Goal: Task Accomplishment & Management: Use online tool/utility

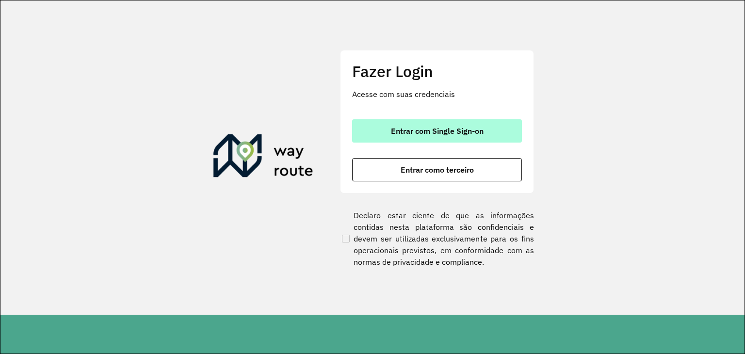
click at [389, 128] on button "Entrar com Single Sign-on" at bounding box center [437, 130] width 170 height 23
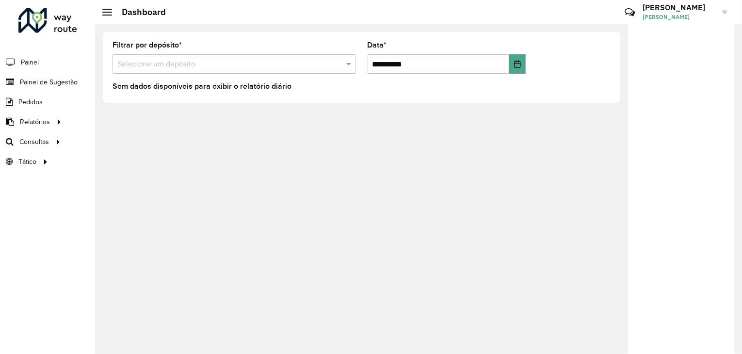
drag, startPoint x: 0, startPoint y: 0, endPoint x: 154, endPoint y: 257, distance: 300.0
click at [181, 283] on div "**********" at bounding box center [418, 189] width 647 height 330
click at [114, 144] on span "Roteirização" at bounding box center [129, 142] width 39 height 10
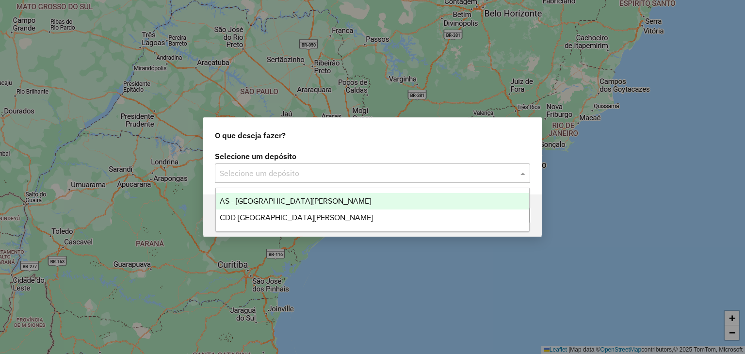
click at [339, 167] on div "Selecione um depósito" at bounding box center [372, 172] width 315 height 19
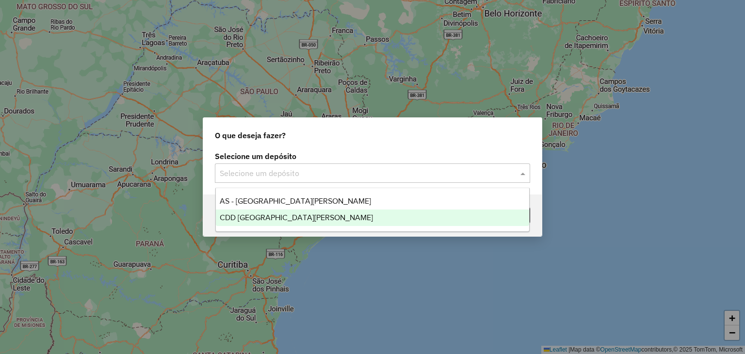
click at [294, 217] on span "CDD Santa Cruz do Sul" at bounding box center [296, 217] width 153 height 8
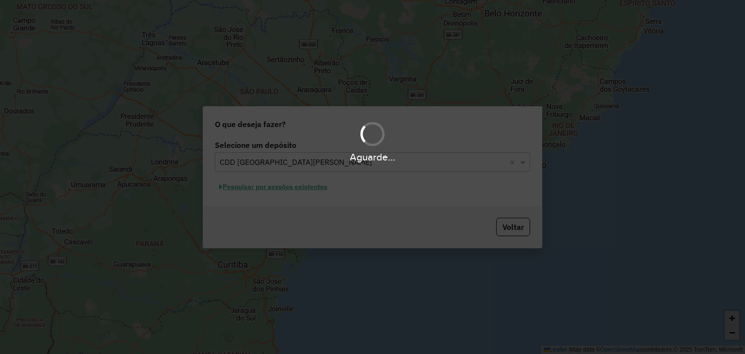
click at [295, 187] on div "Aguarde..." at bounding box center [372, 177] width 745 height 354
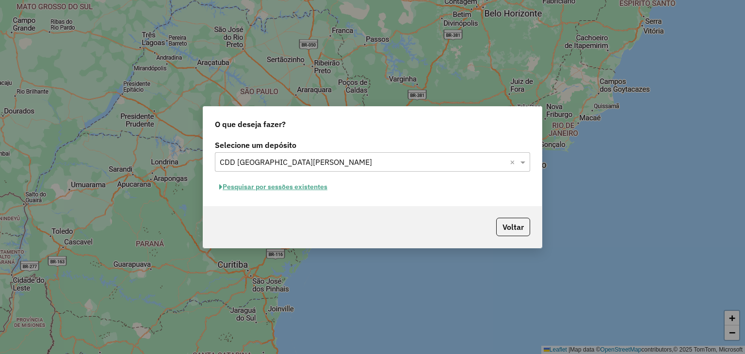
click at [280, 192] on button "Pesquisar por sessões existentes" at bounding box center [273, 186] width 117 height 15
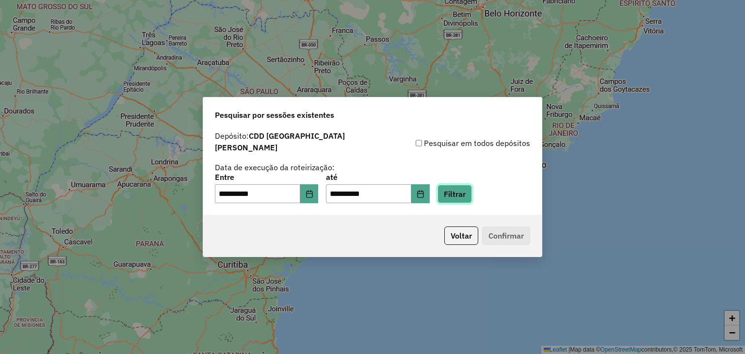
click at [472, 189] on button "Filtrar" at bounding box center [454, 194] width 34 height 18
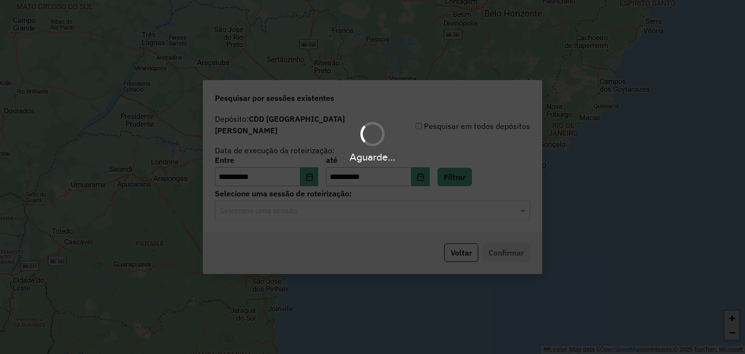
drag, startPoint x: 366, startPoint y: 211, endPoint x: 361, endPoint y: 211, distance: 5.3
click at [366, 211] on div "Aguarde..." at bounding box center [372, 177] width 745 height 354
click at [357, 210] on hb-app "**********" at bounding box center [372, 177] width 745 height 354
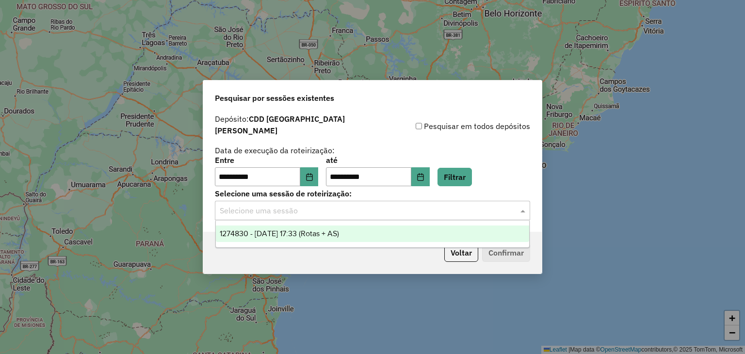
click at [357, 210] on input "text" at bounding box center [363, 211] width 286 height 12
click at [339, 229] on span "1274830 - 13/09/2025 17:33 (Rotas + AS)" at bounding box center [279, 233] width 119 height 8
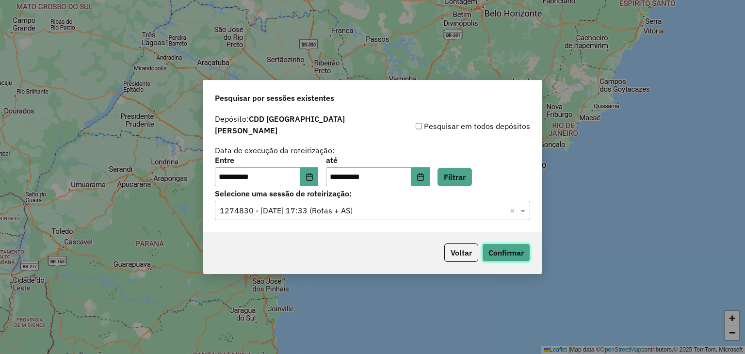
click at [502, 243] on button "Confirmar" at bounding box center [506, 252] width 48 height 18
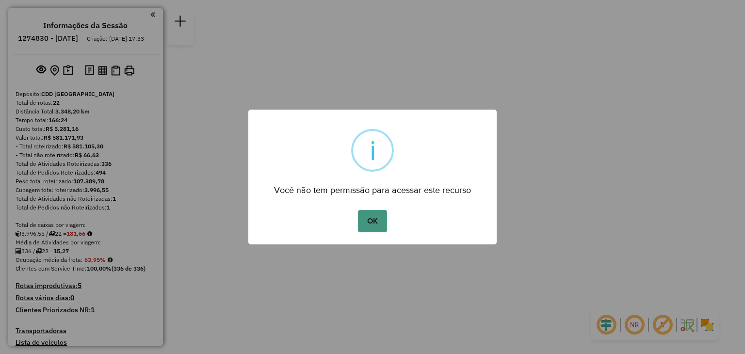
click at [374, 223] on button "OK" at bounding box center [372, 221] width 29 height 22
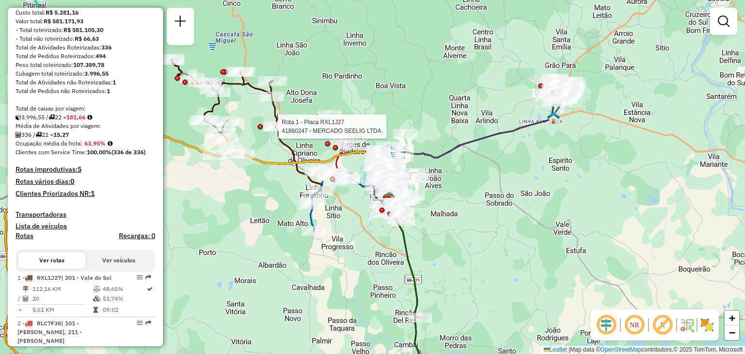
select select "**********"
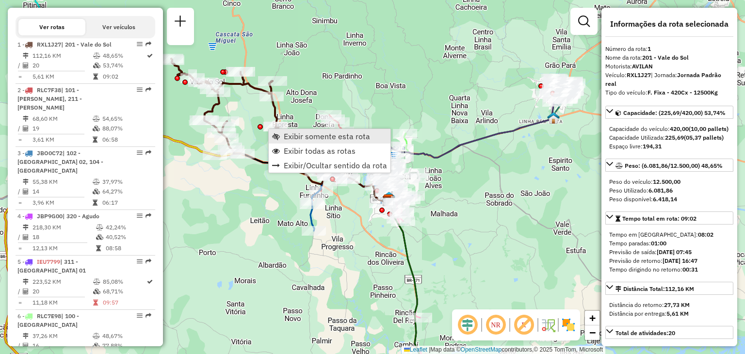
scroll to position [389, 0]
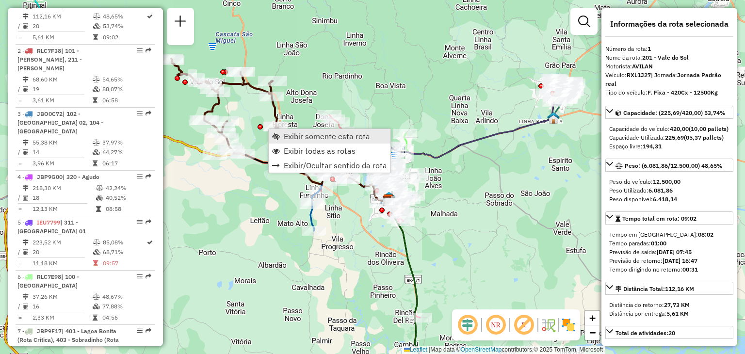
click at [282, 132] on link "Exibir somente esta rota" at bounding box center [330, 136] width 122 height 15
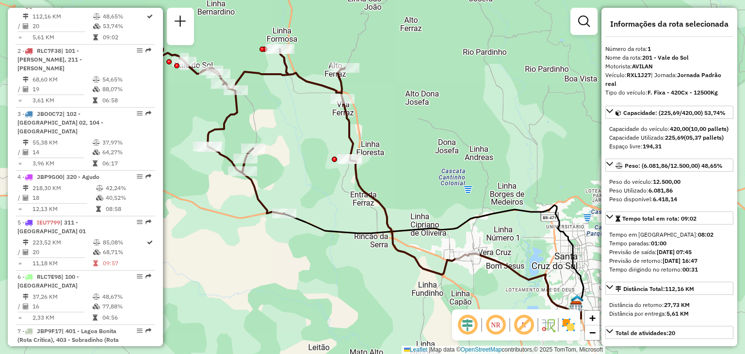
drag, startPoint x: 324, startPoint y: 142, endPoint x: 334, endPoint y: 165, distance: 24.6
click at [300, 127] on div "Janela de atendimento Grade de atendimento Capacidade Transportadoras Veículos …" at bounding box center [372, 177] width 745 height 354
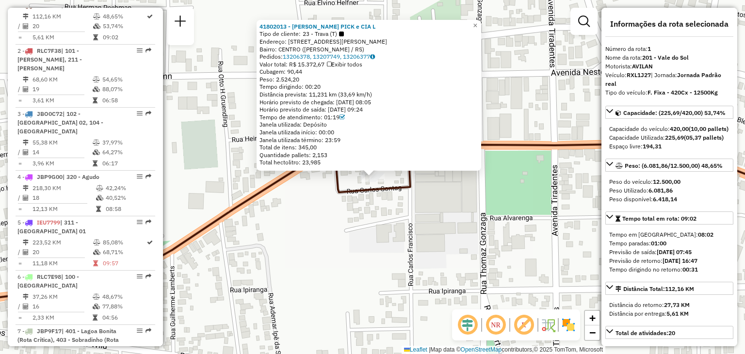
click at [429, 231] on div "41802013 - ARNOLDO PICK e CIA L Tipo de cliente: 23 - Trava (T) Endereço: R INT…" at bounding box center [372, 177] width 745 height 354
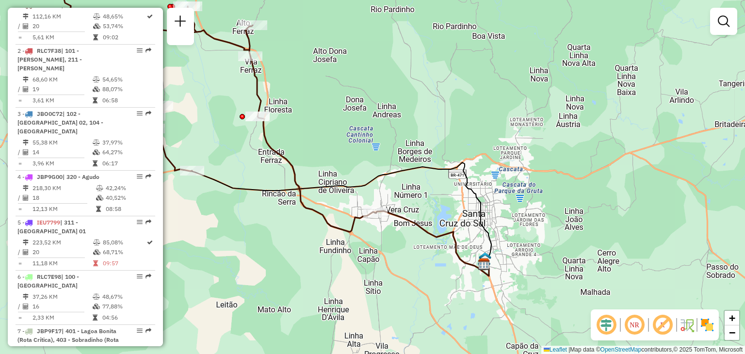
click at [349, 192] on icon at bounding box center [341, 213] width 301 height 102
select select "**********"
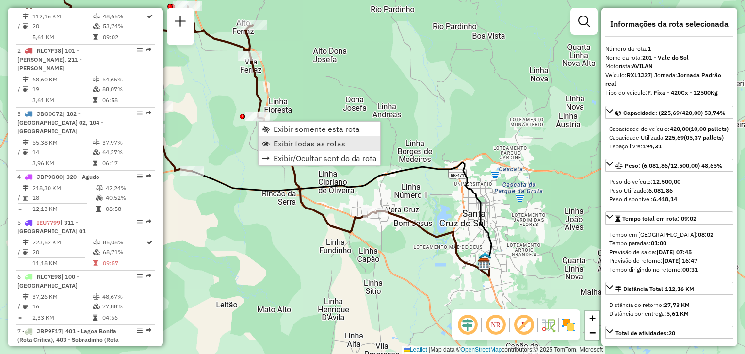
drag, startPoint x: 277, startPoint y: 143, endPoint x: 272, endPoint y: 157, distance: 15.3
click at [277, 143] on span "Exibir todas as rotas" at bounding box center [309, 144] width 72 height 8
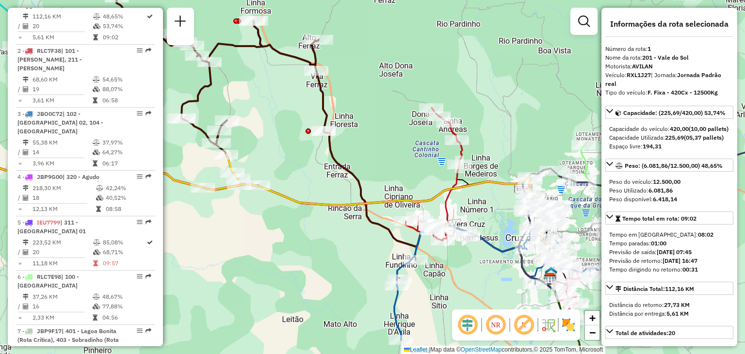
drag, startPoint x: 261, startPoint y: 227, endPoint x: 398, endPoint y: 243, distance: 138.1
click at [398, 243] on div "Janela de atendimento Grade de atendimento Capacidade Transportadoras Veículos …" at bounding box center [372, 177] width 745 height 354
